Goal: Find specific page/section: Find specific page/section

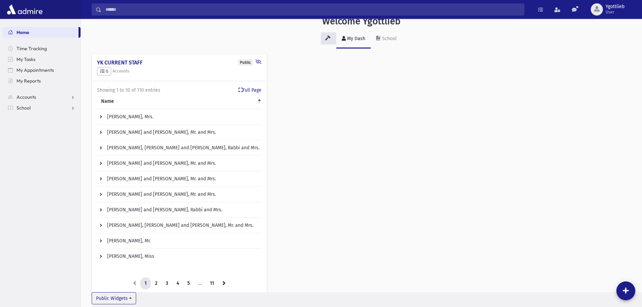
scroll to position [2, 0]
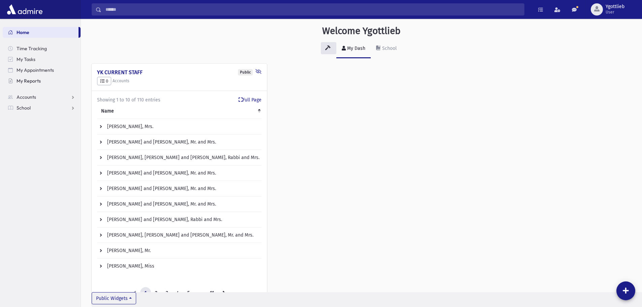
click at [26, 83] on span "My Reports" at bounding box center [29, 81] width 24 height 6
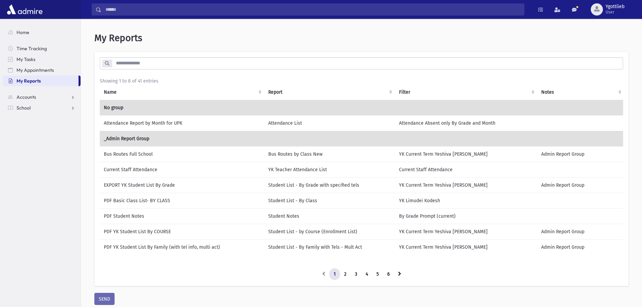
click at [179, 66] on input "search" at bounding box center [367, 63] width 511 height 12
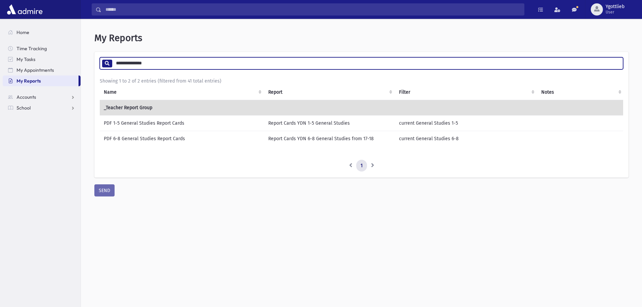
type input "**********"
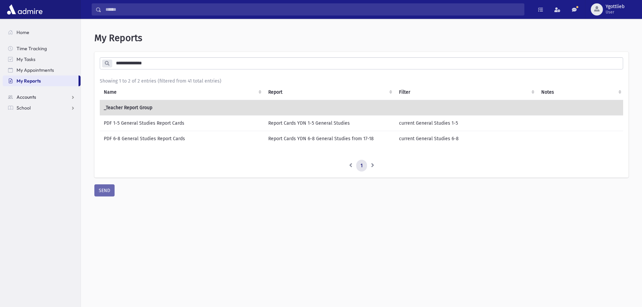
click at [32, 96] on span "Accounts" at bounding box center [27, 97] width 20 height 6
click at [31, 127] on link "School" at bounding box center [42, 129] width 78 height 11
click at [39, 212] on link "Teacher Schedule" at bounding box center [42, 215] width 78 height 11
